Goal: Unclear: Browse casually

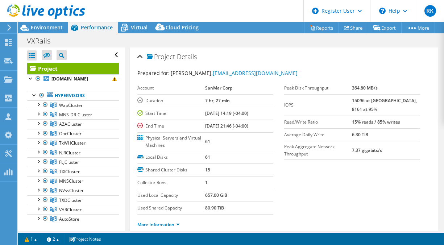
select select "USD"
click at [43, 27] on span "Environment" at bounding box center [47, 27] width 32 height 7
